Goal: Obtain resource: Obtain resource

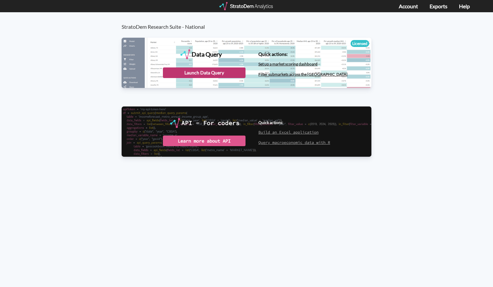
click at [193, 70] on div "Launch Data Query" at bounding box center [204, 72] width 83 height 11
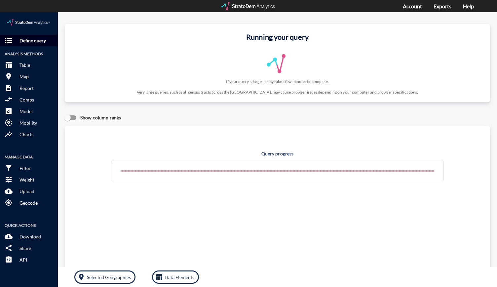
click p "Define query"
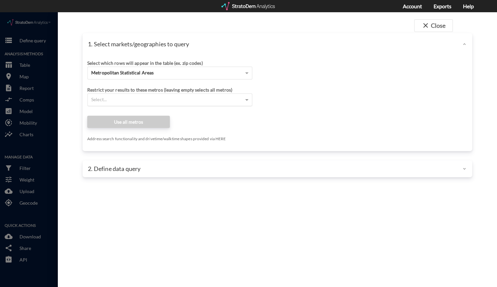
click div "Select..."
click div "Select which rows will appear in the table (ex. zip codes) Metropolitan Statist…"
click div "Metropolitan Statistical Areas"
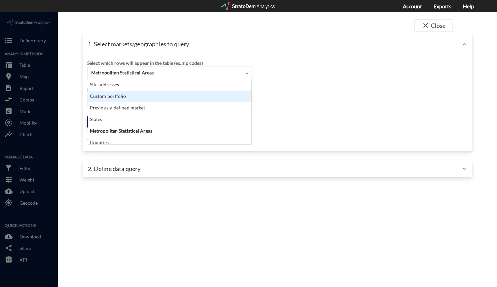
scroll to position [60, 159]
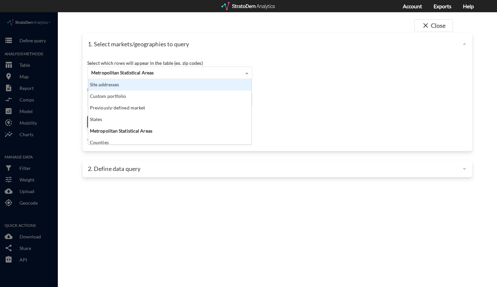
click div "Site addresses"
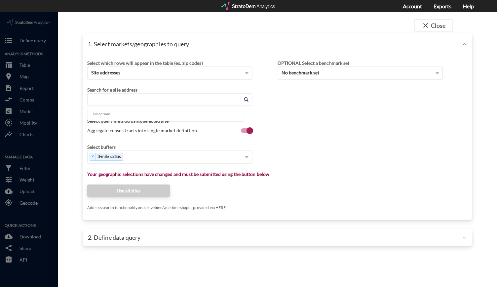
click input "Enter an address"
paste input "[STREET_ADDRESS][US_STATE]"
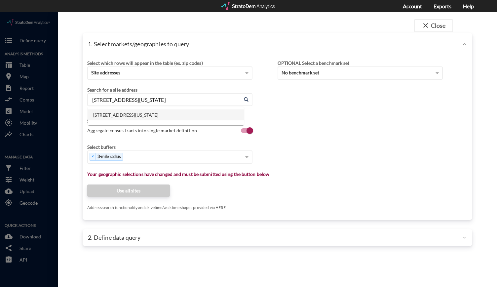
click li "[STREET_ADDRESS][US_STATE]"
type input "[STREET_ADDRESS][US_STATE]"
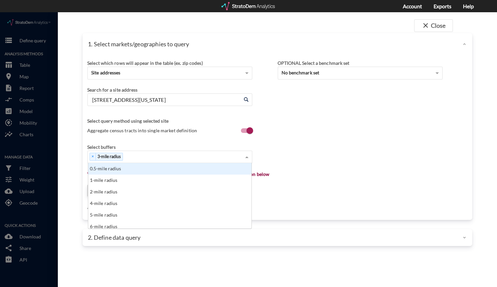
click div "× 3-mile radius"
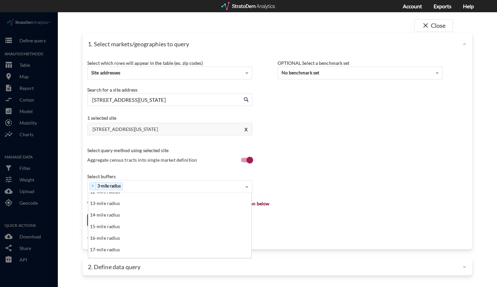
scroll to position [134, 0]
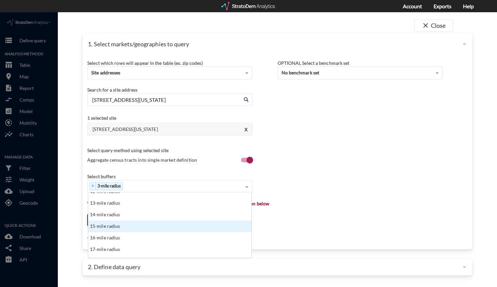
click div "15-mile radius"
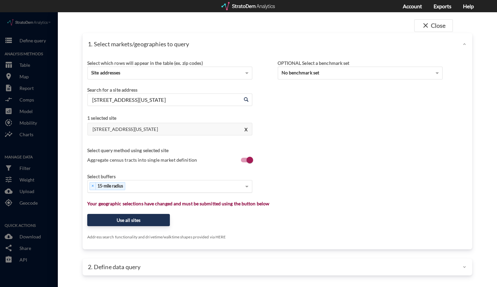
click div "Select which rows will appear in the table (ex. zip codes) Site addresses Selec…"
click button "Use all sites"
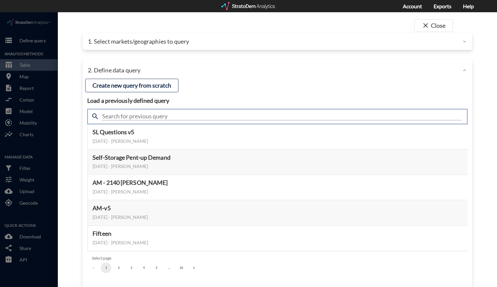
click input "text"
type input "Housing"
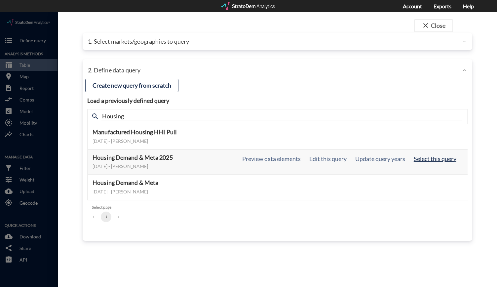
click button "Select this query"
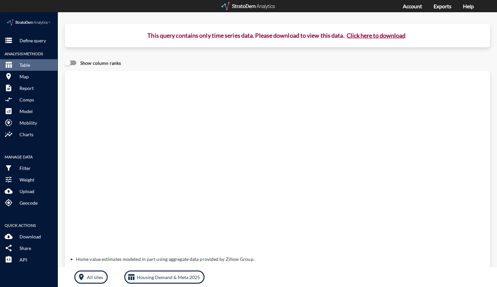
click button "Click here to download"
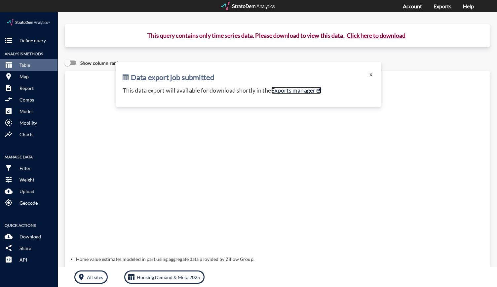
click link "Exports manager"
